Goal: Navigation & Orientation: Find specific page/section

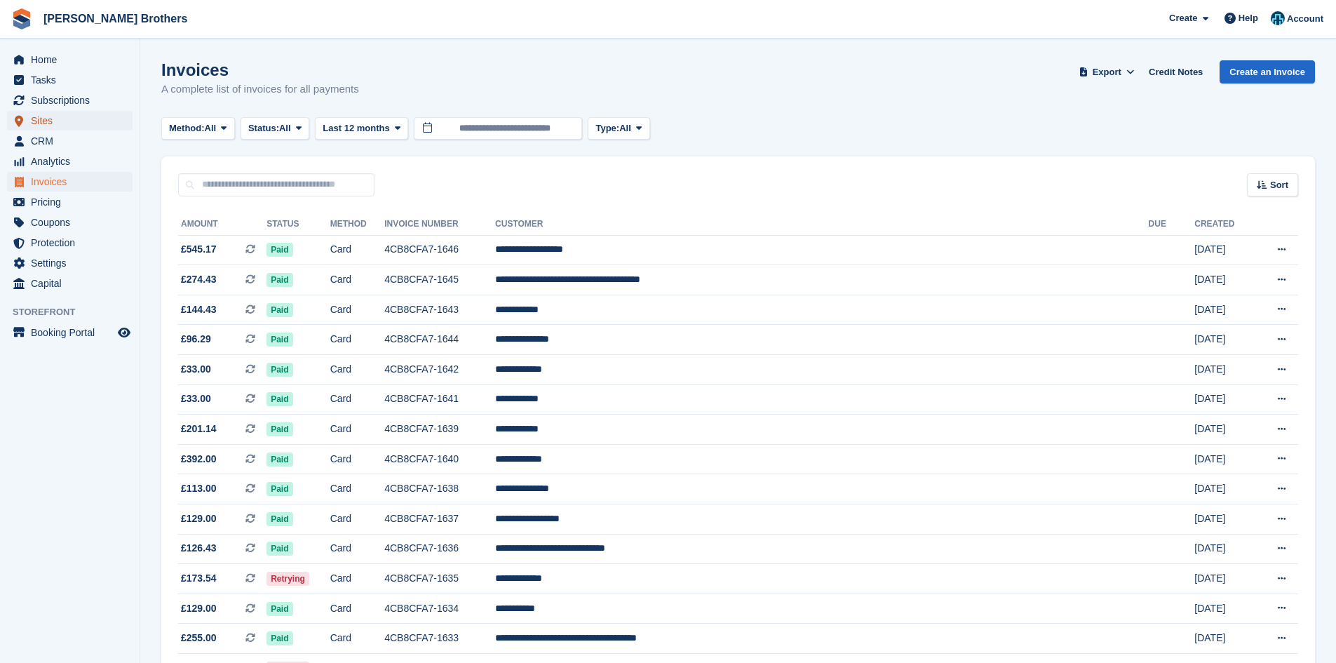
click at [48, 116] on span "Sites" at bounding box center [73, 121] width 84 height 20
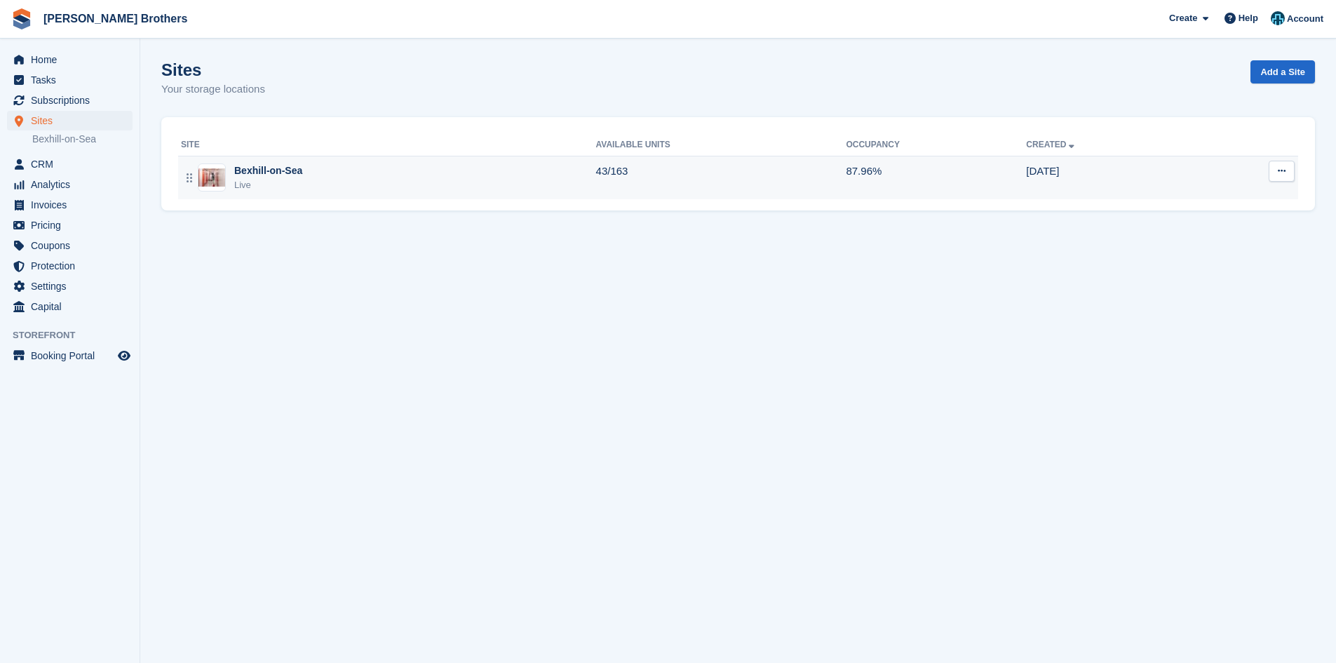
click at [296, 163] on div "Bexhill-on-Sea" at bounding box center [268, 170] width 68 height 15
